Goal: Information Seeking & Learning: Learn about a topic

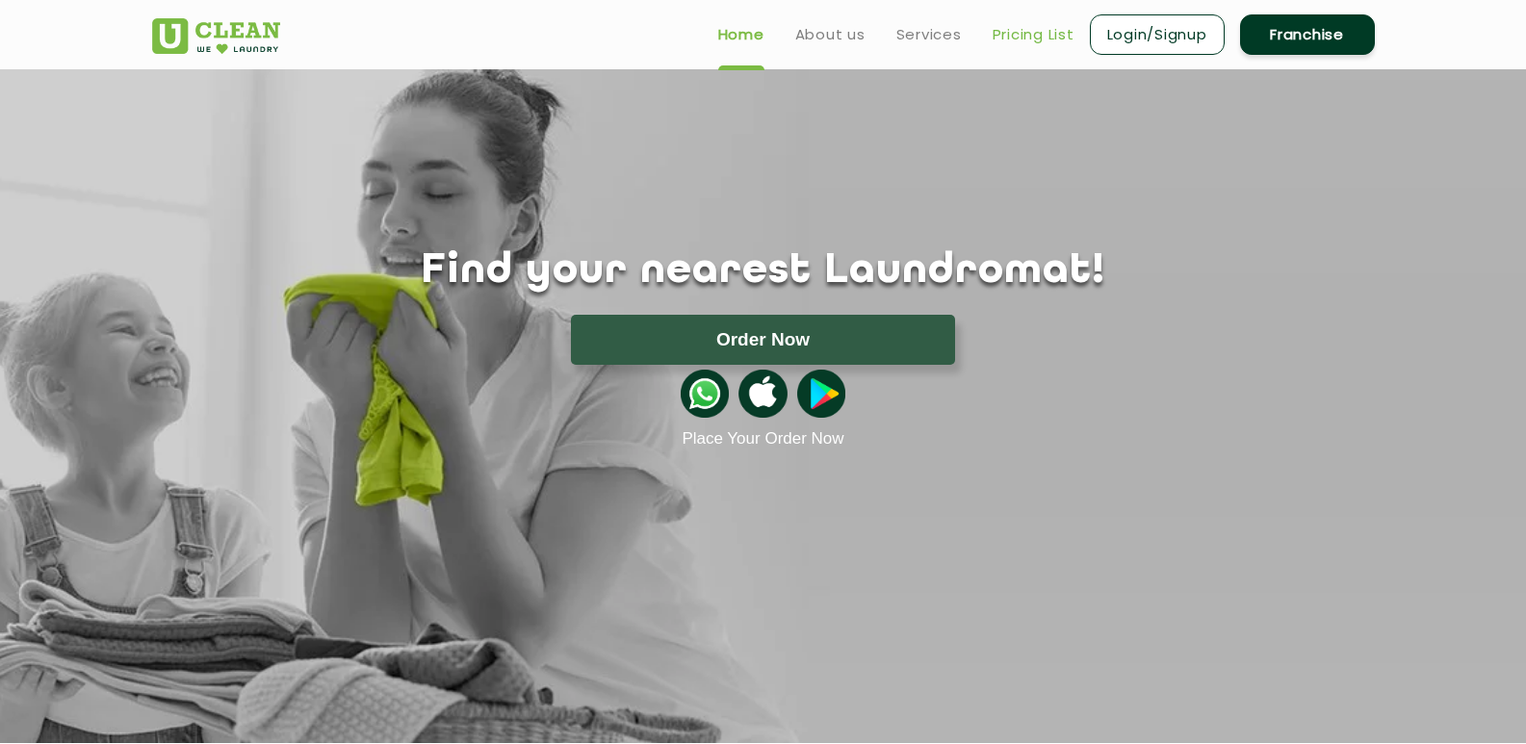
click at [1042, 32] on link "Pricing List" at bounding box center [1034, 34] width 82 height 23
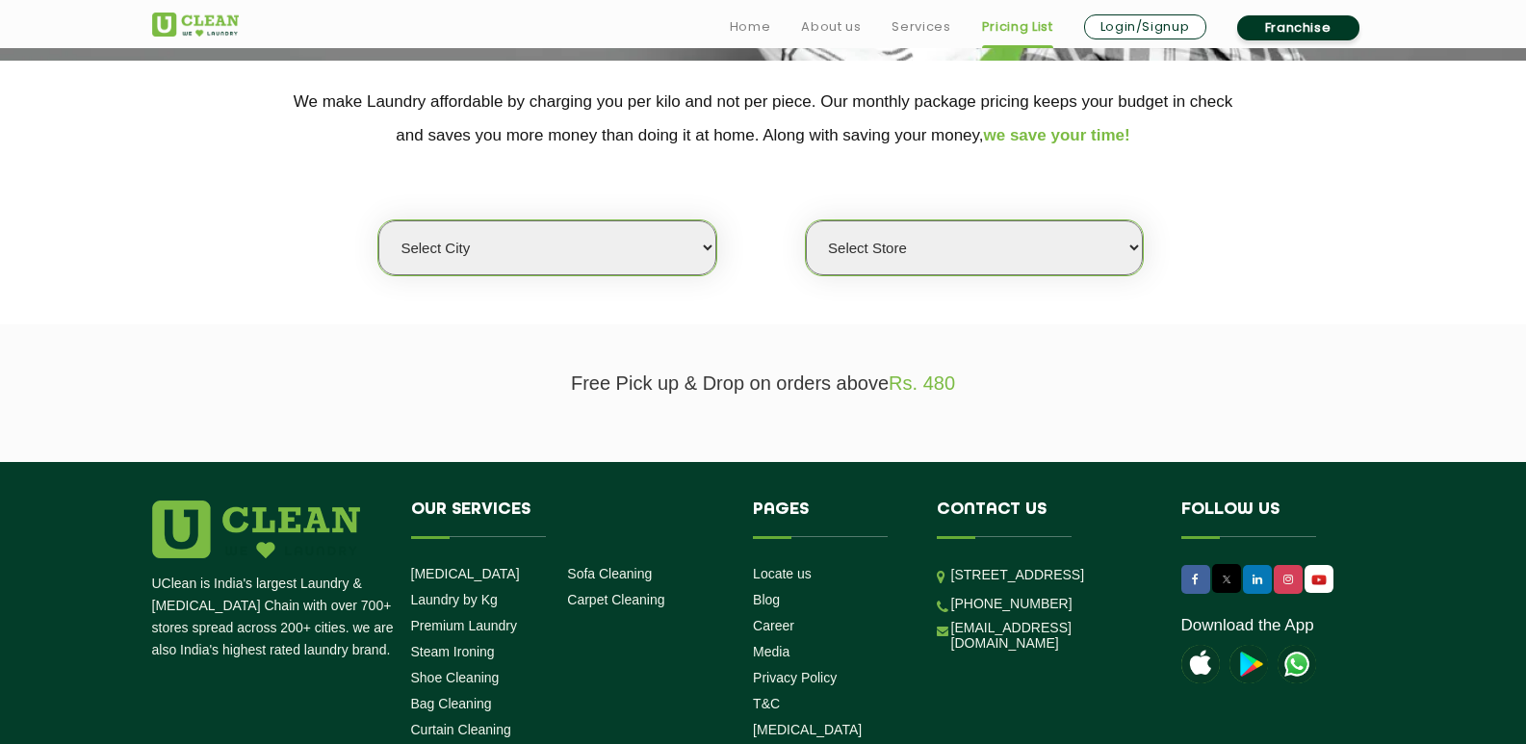
scroll to position [385, 0]
click at [650, 247] on select "Select city [GEOGRAPHIC_DATA] [GEOGRAPHIC_DATA] [GEOGRAPHIC_DATA] [GEOGRAPHIC_D…" at bounding box center [546, 247] width 337 height 55
select select "14"
click at [378, 220] on select "Select city [GEOGRAPHIC_DATA] [GEOGRAPHIC_DATA] [GEOGRAPHIC_DATA] [GEOGRAPHIC_D…" at bounding box center [546, 247] width 337 height 55
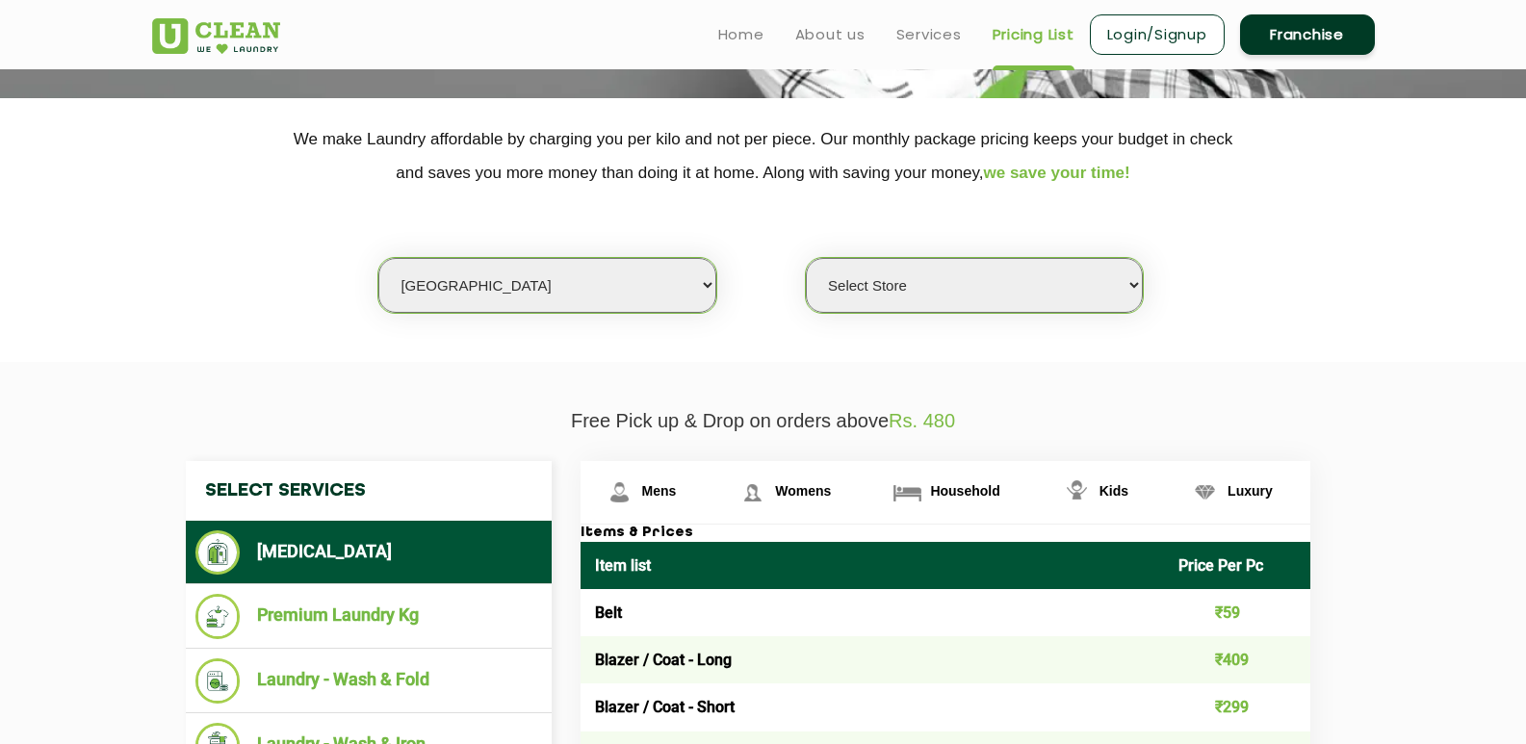
scroll to position [289, 0]
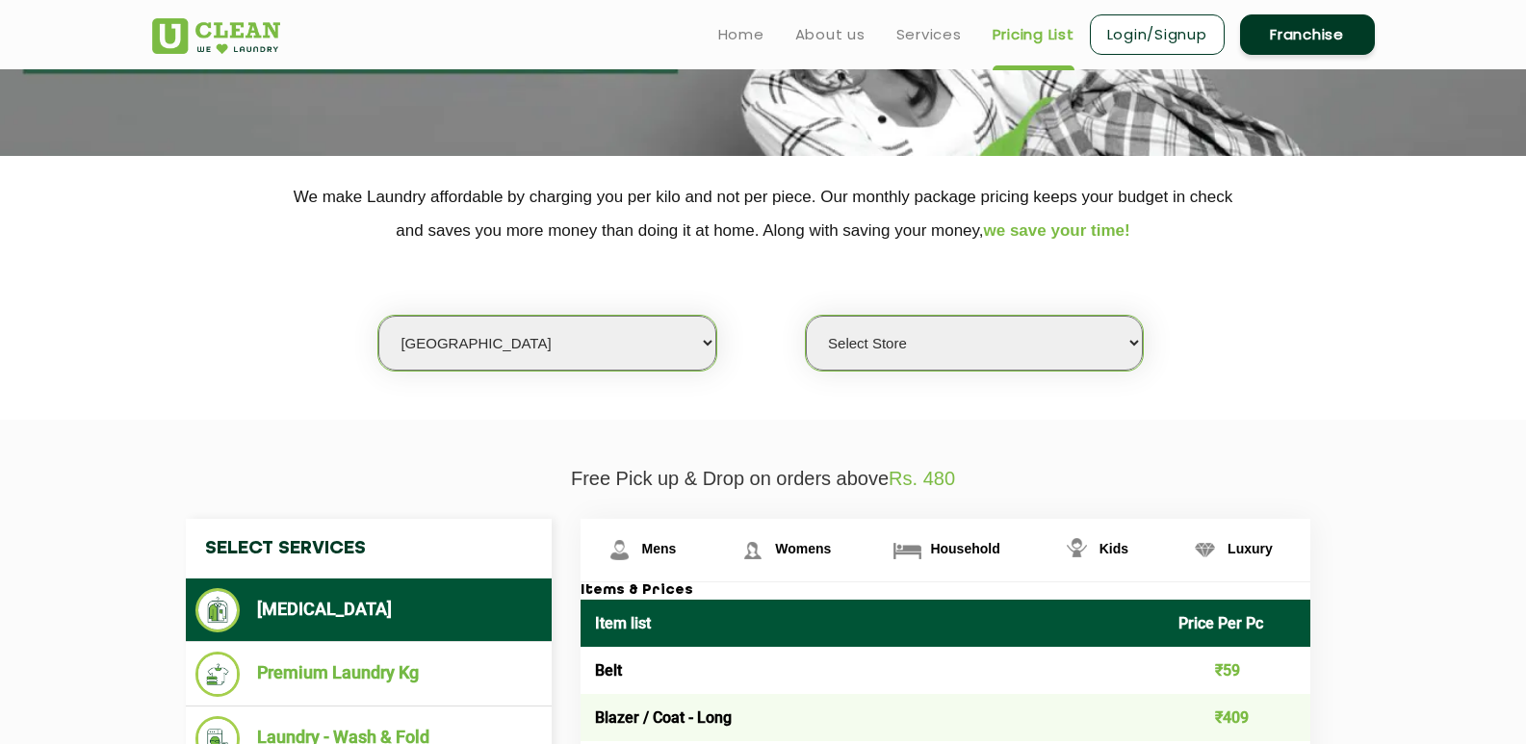
click at [1037, 336] on select "Select Store UClean Aliganj UClean Hazratganj [GEOGRAPHIC_DATA] [GEOGRAPHIC_DAT…" at bounding box center [974, 343] width 337 height 55
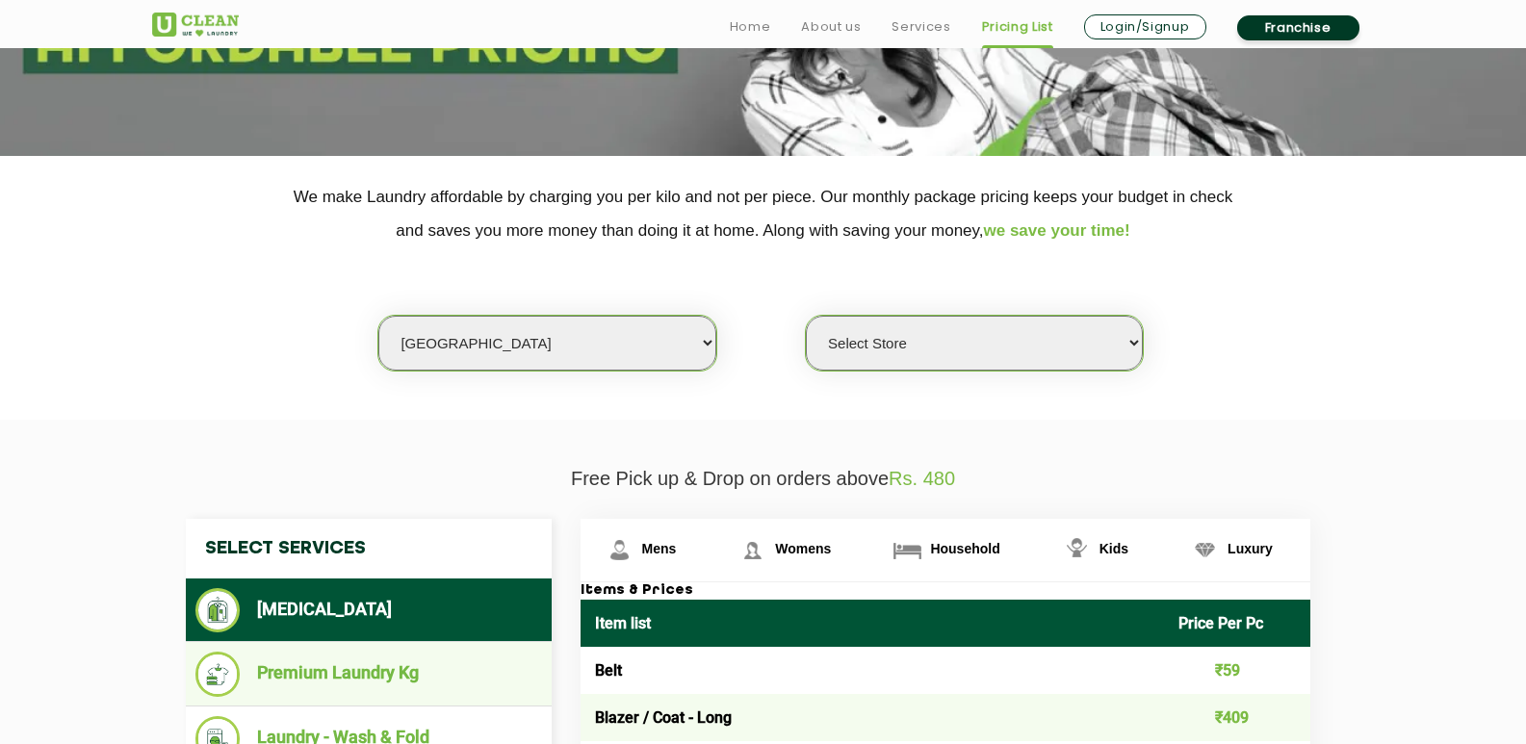
scroll to position [578, 0]
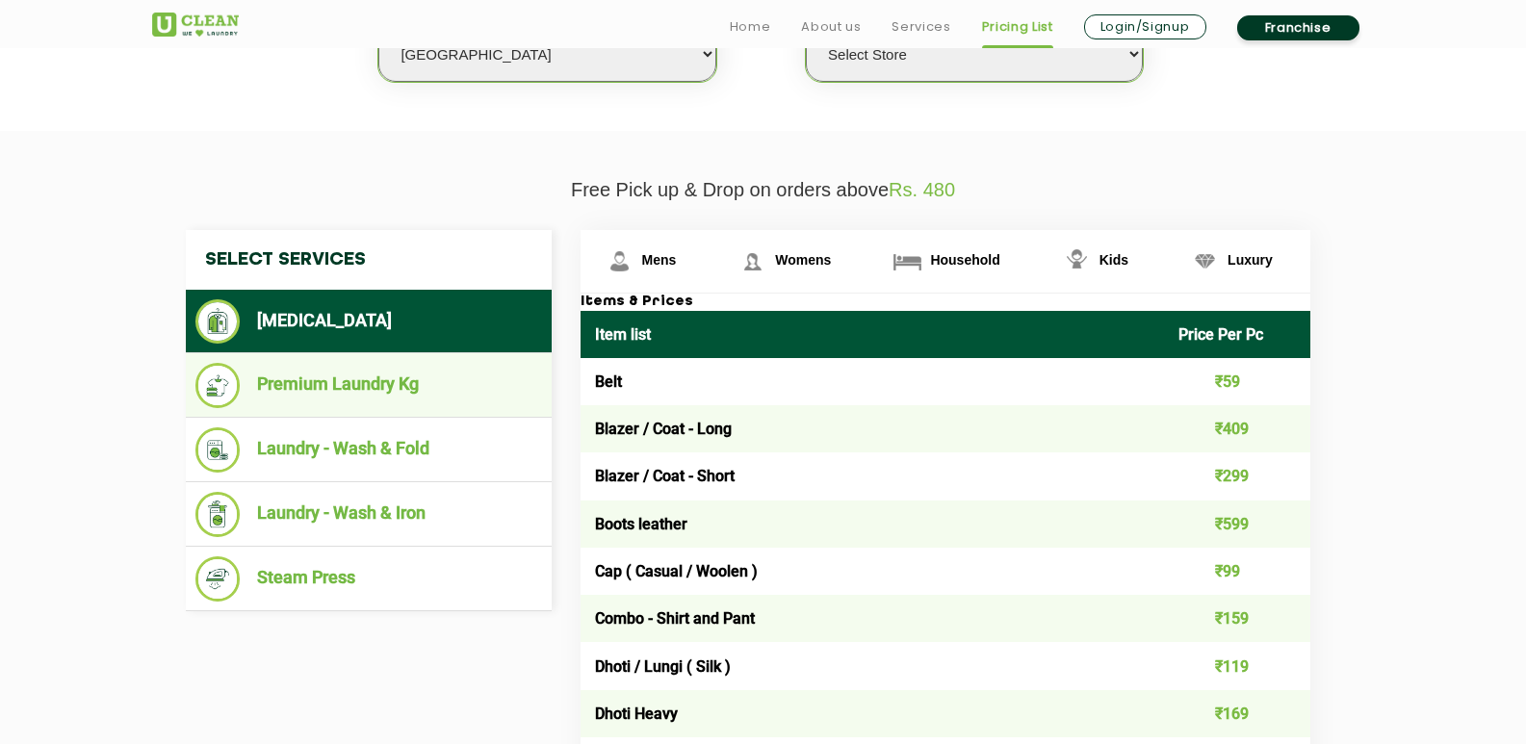
click at [332, 389] on li "Premium Laundry Kg" at bounding box center [368, 385] width 347 height 45
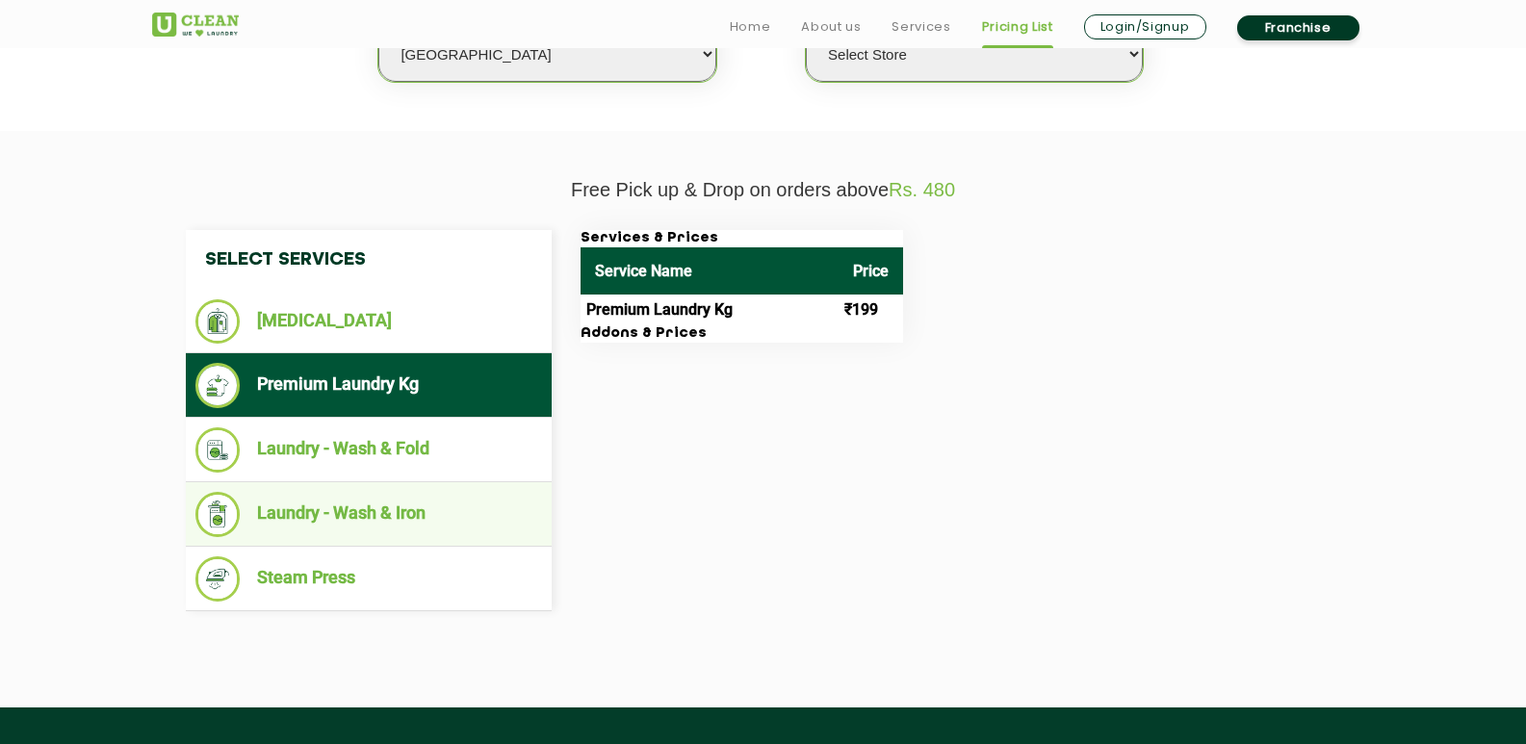
click at [342, 507] on li "Laundry - Wash & Iron" at bounding box center [368, 514] width 347 height 45
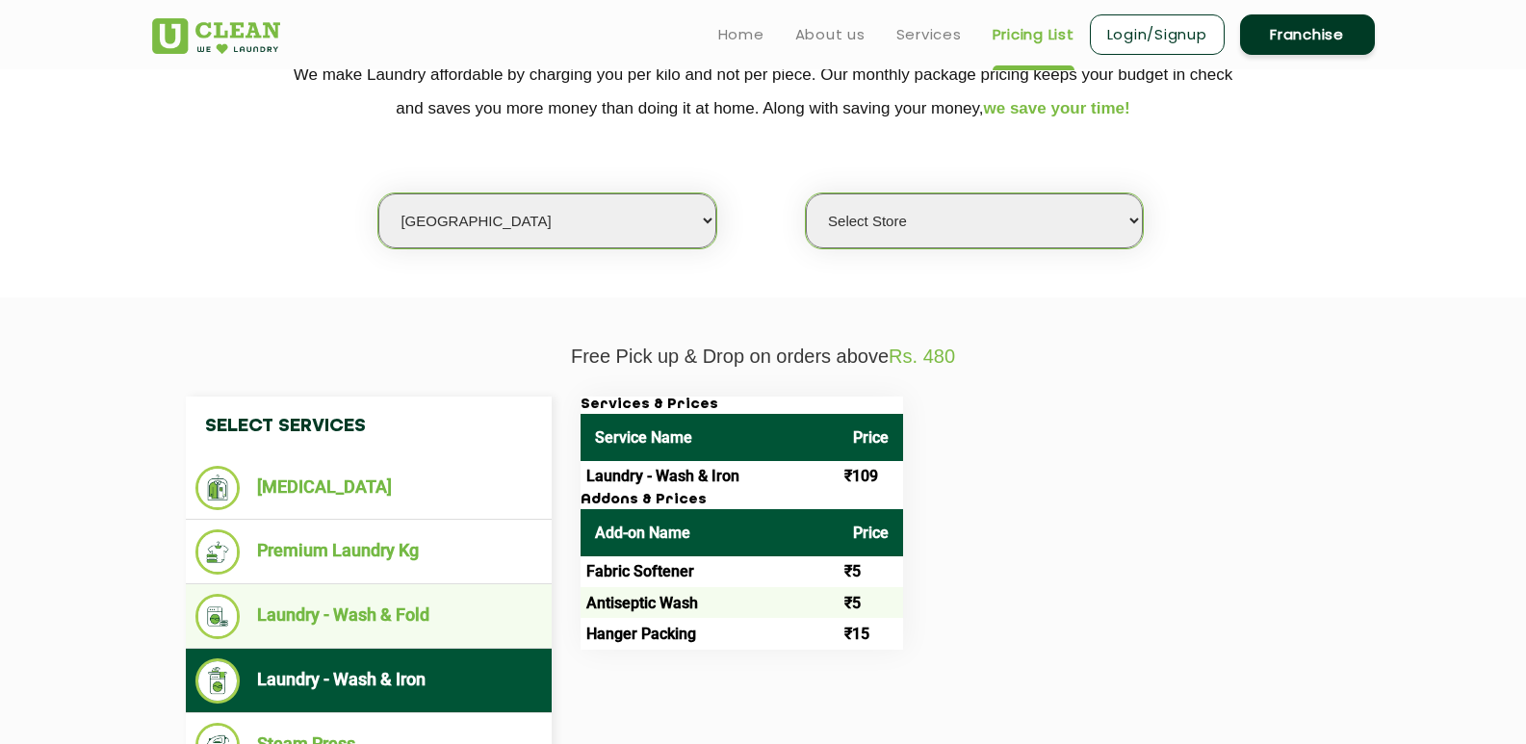
scroll to position [385, 0]
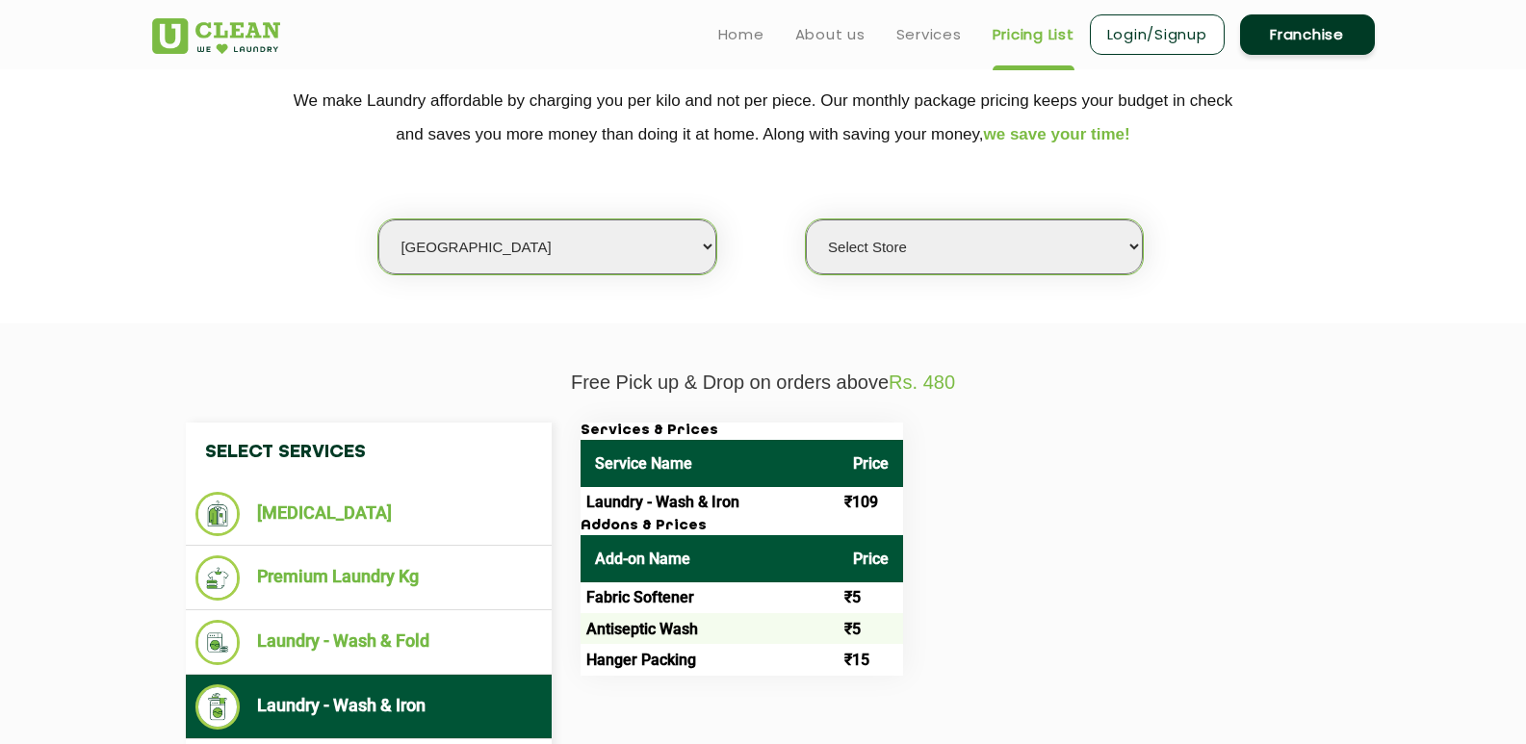
click at [1039, 244] on select "Select Store UClean Aliganj UClean Hazratganj [GEOGRAPHIC_DATA] [GEOGRAPHIC_DAT…" at bounding box center [974, 247] width 337 height 55
select select "482"
click at [806, 220] on select "Select Store UClean Aliganj UClean Hazratganj [GEOGRAPHIC_DATA] [GEOGRAPHIC_DAT…" at bounding box center [974, 247] width 337 height 55
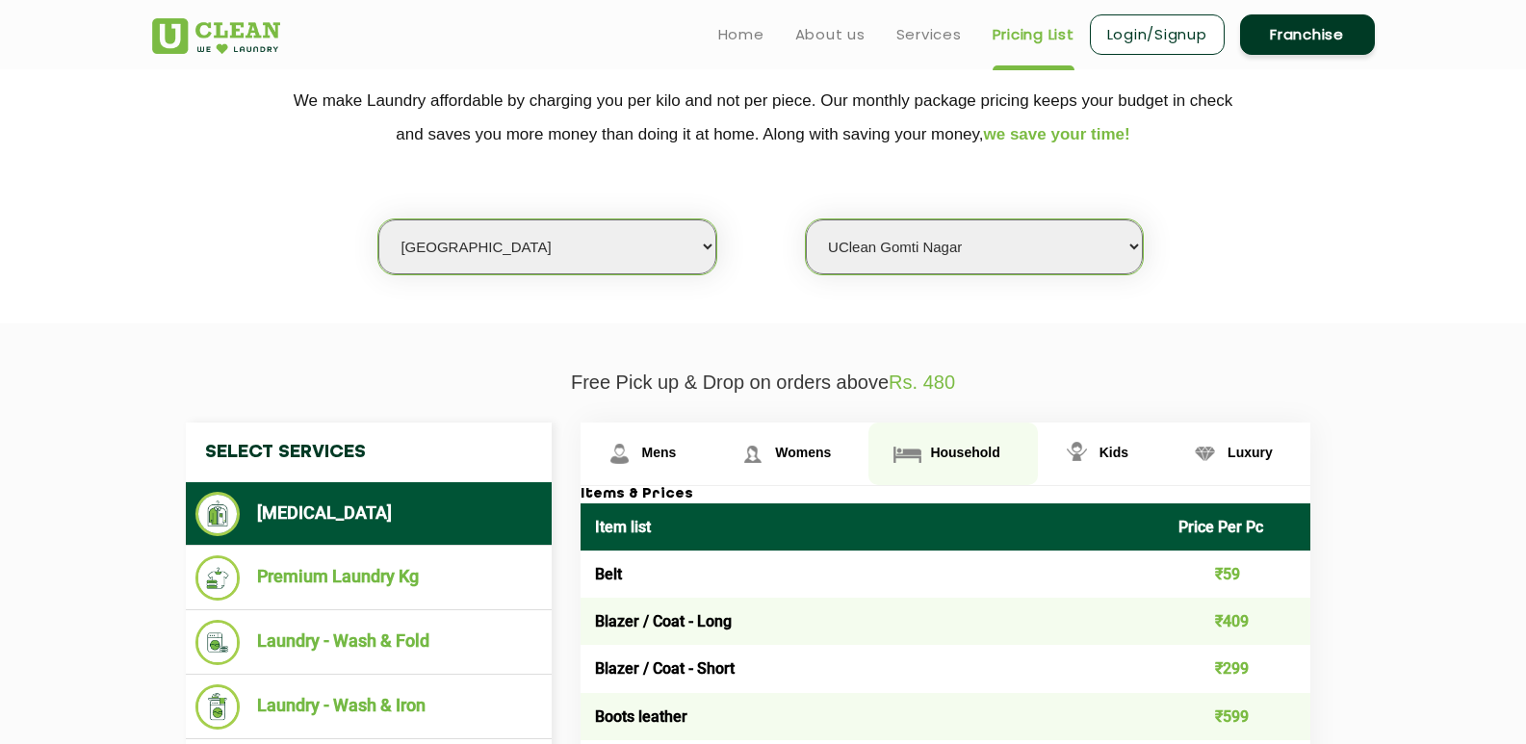
click at [962, 451] on span "Household" at bounding box center [964, 452] width 69 height 15
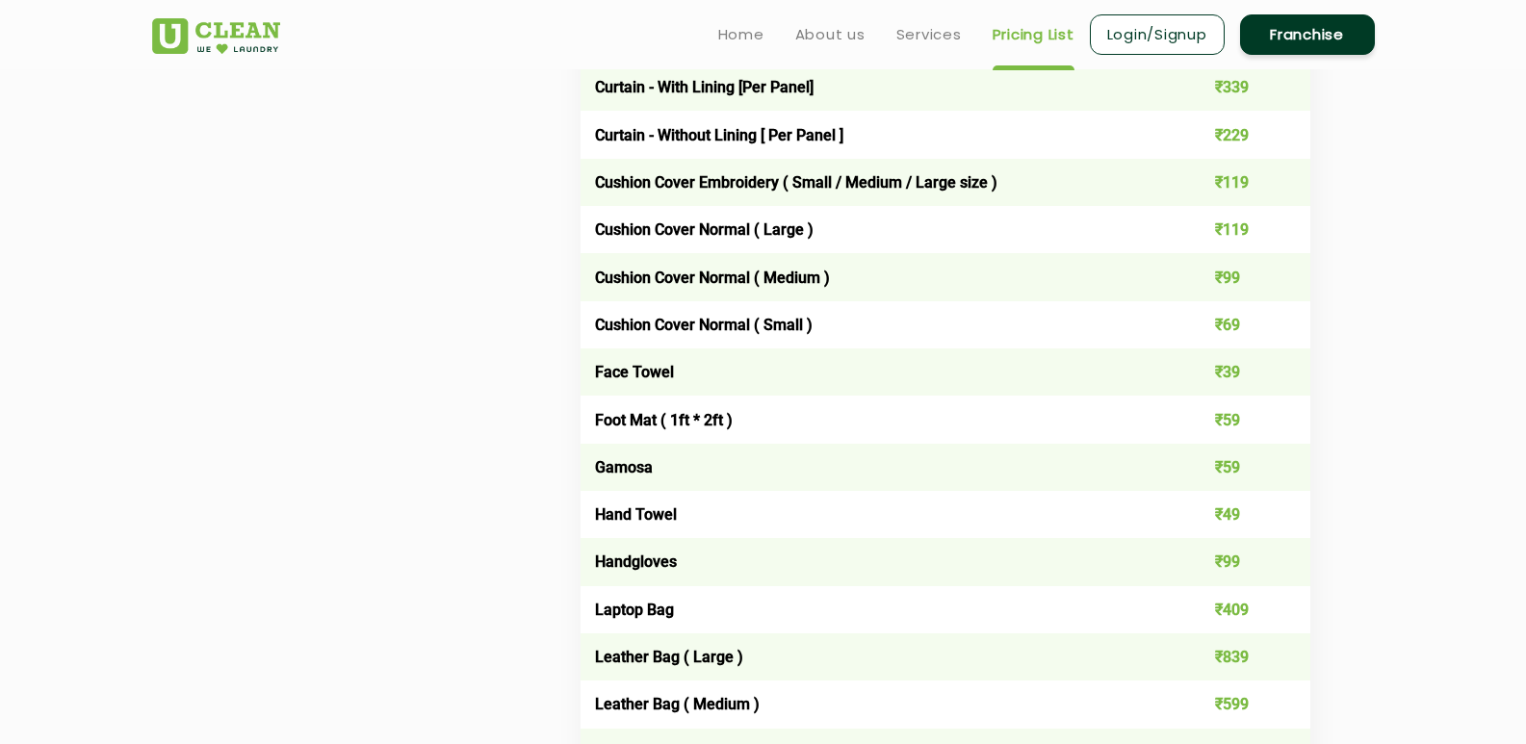
scroll to position [1494, 0]
